Goal: Transaction & Acquisition: Obtain resource

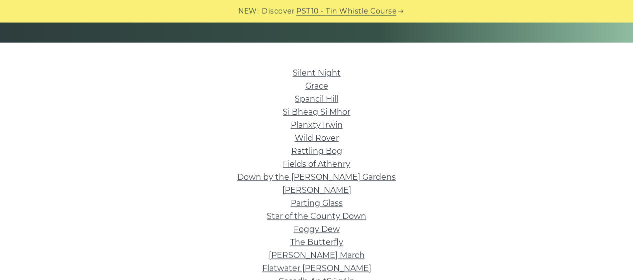
scroll to position [222, 0]
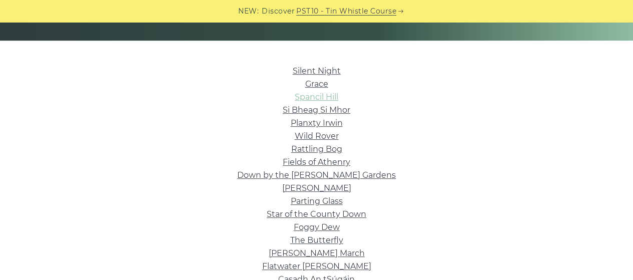
click at [330, 96] on link "Spancil Hill" at bounding box center [317, 97] width 44 height 10
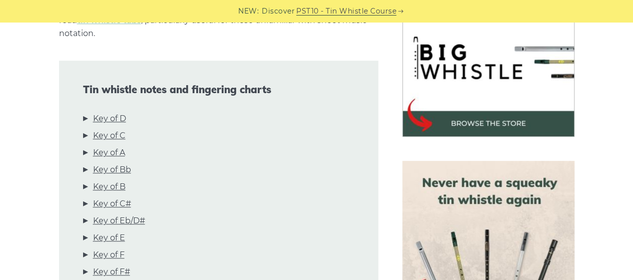
scroll to position [355, 0]
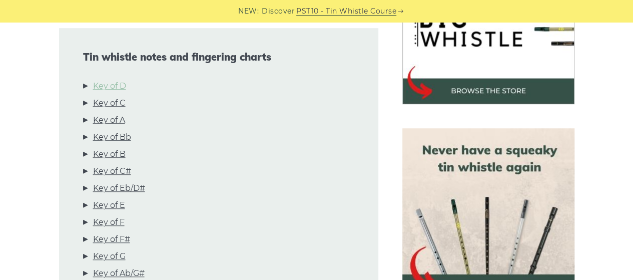
click at [121, 80] on link "Key of D" at bounding box center [109, 86] width 33 height 13
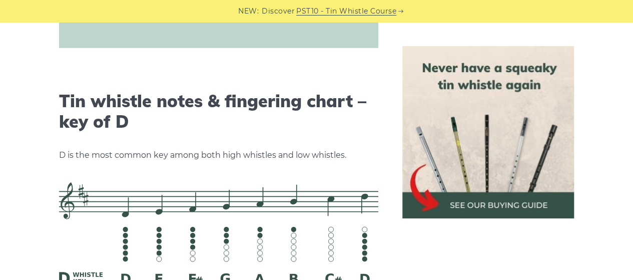
scroll to position [1559, 0]
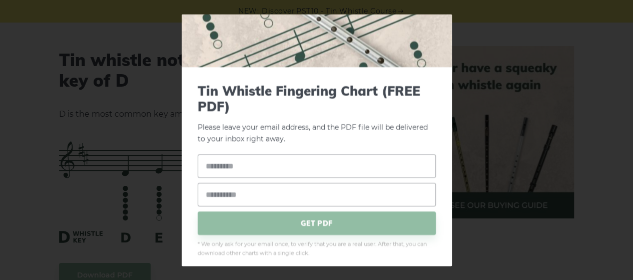
scroll to position [76, 0]
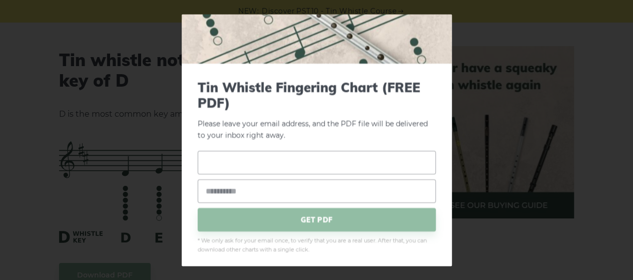
drag, startPoint x: 309, startPoint y: 157, endPoint x: 259, endPoint y: 165, distance: 50.8
click at [259, 165] on input "text" at bounding box center [317, 163] width 238 height 24
type input "**********"
click at [260, 194] on input "email" at bounding box center [317, 192] width 238 height 24
type input "**********"
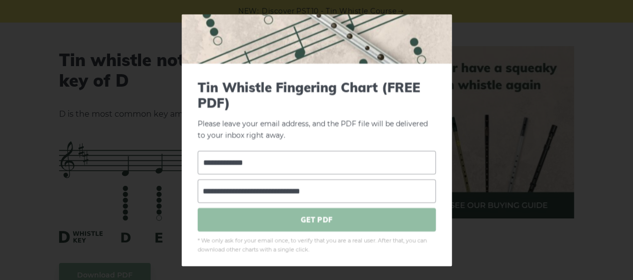
click at [272, 216] on span "GET PDF" at bounding box center [317, 220] width 238 height 24
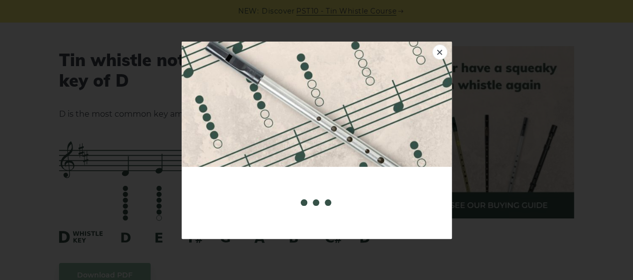
scroll to position [0, 0]
